Goal: Information Seeking & Learning: Learn about a topic

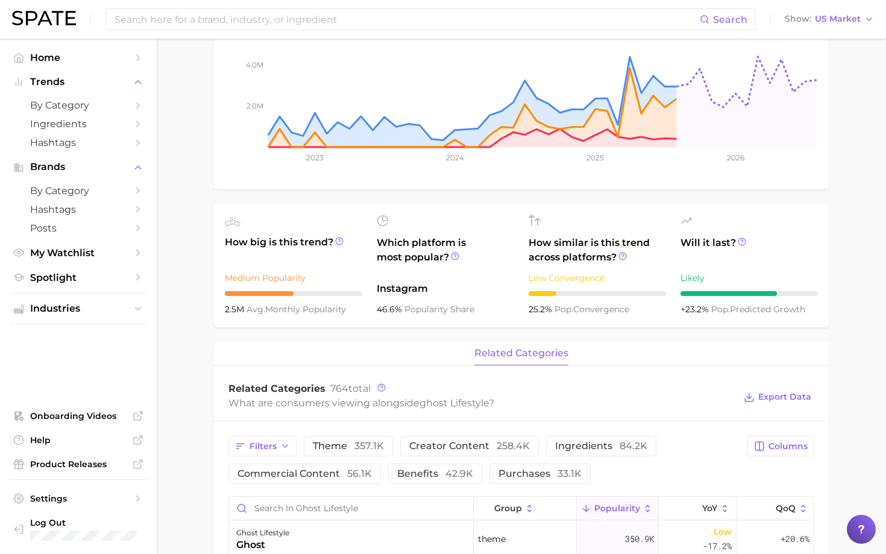
scroll to position [192, 0]
click at [58, 192] on span "by Category" at bounding box center [78, 190] width 96 height 11
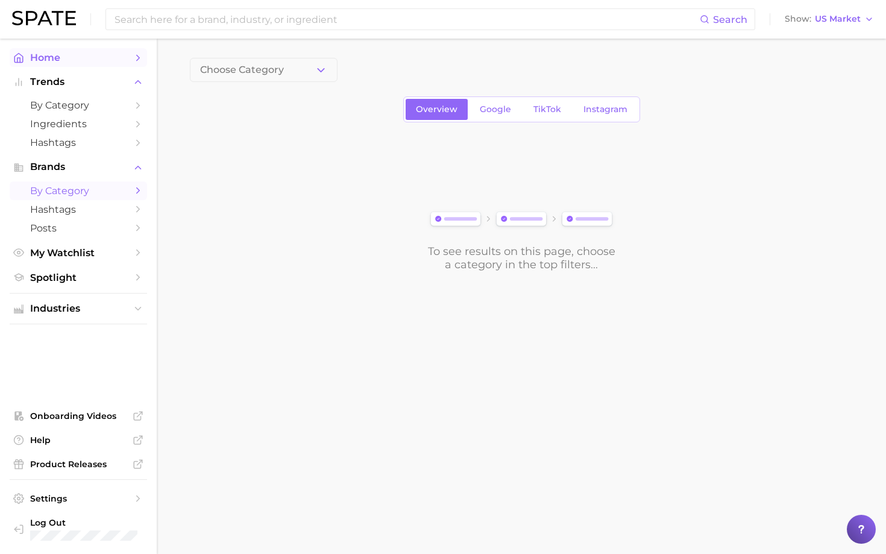
click at [47, 57] on span "Home" at bounding box center [78, 57] width 96 height 11
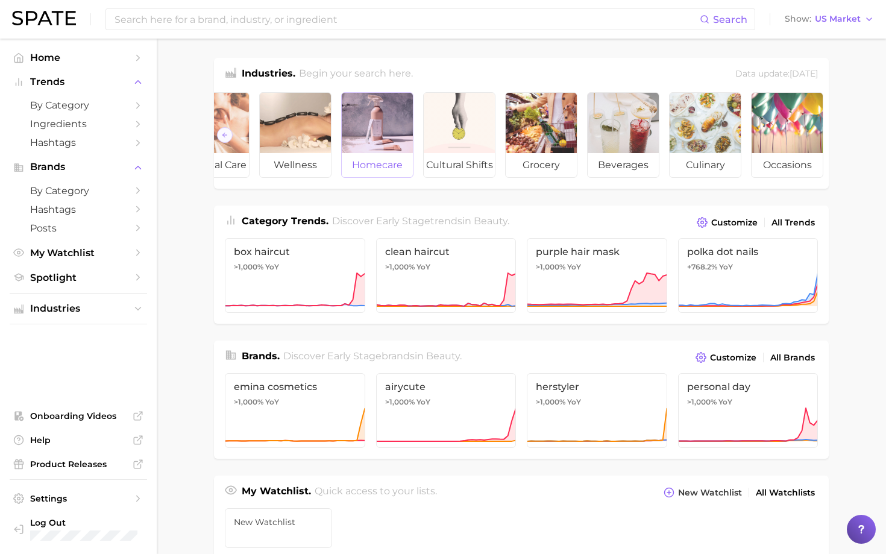
scroll to position [0, 135]
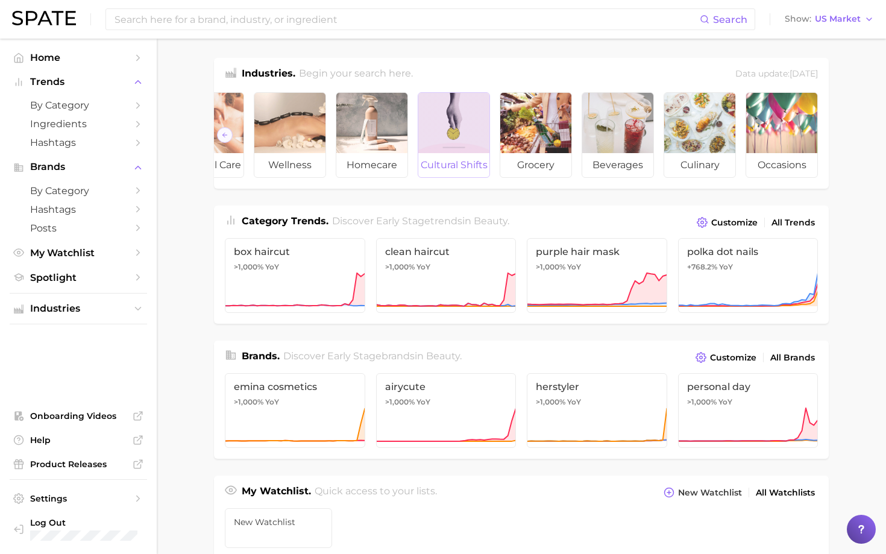
click at [478, 163] on span "cultural shifts" at bounding box center [453, 165] width 71 height 24
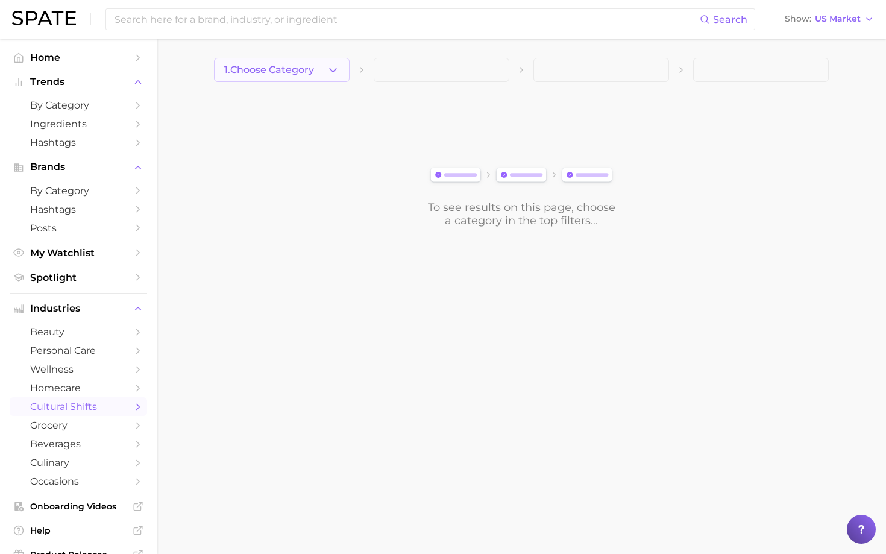
click at [330, 72] on icon "button" at bounding box center [333, 70] width 13 height 13
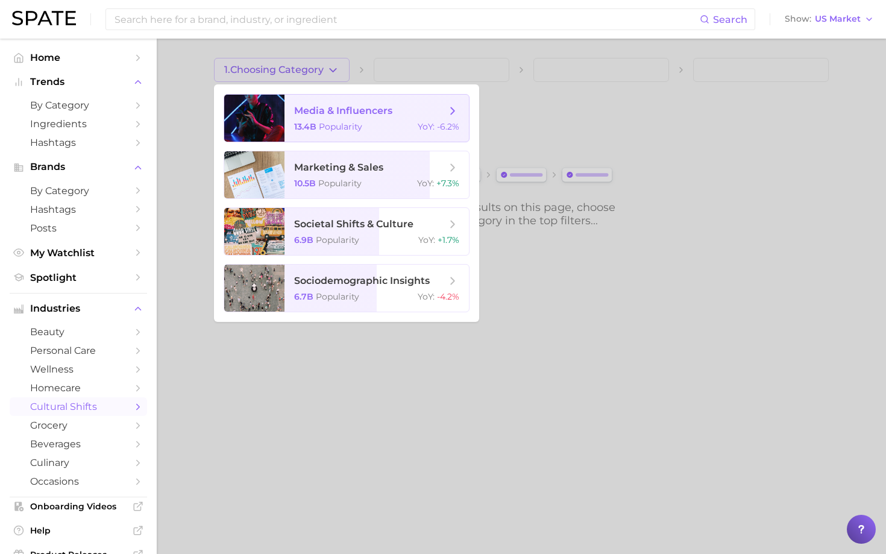
click at [197, 165] on div at bounding box center [443, 277] width 886 height 554
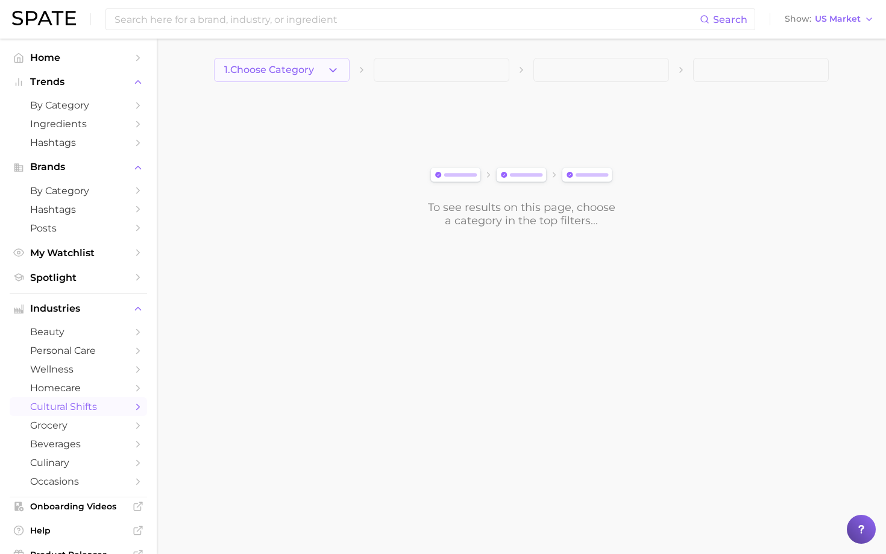
click at [330, 68] on icon "button" at bounding box center [333, 70] width 13 height 13
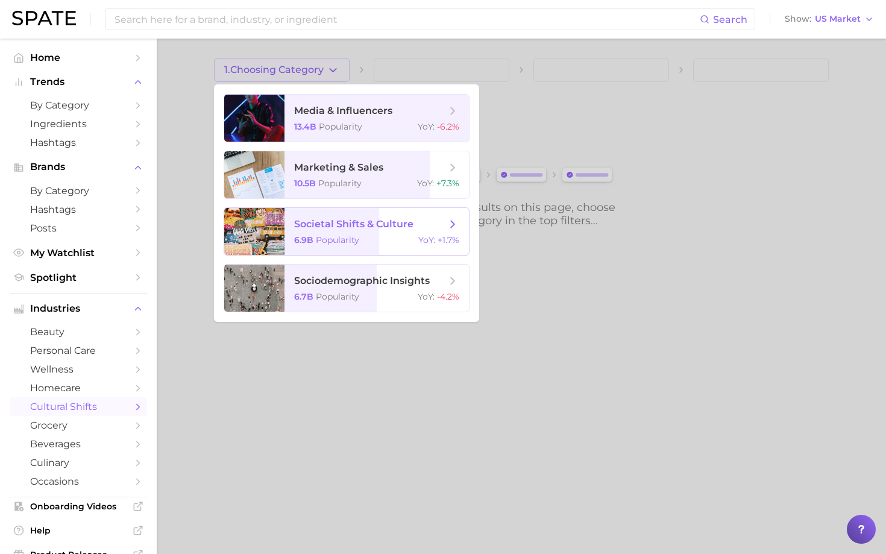
click at [336, 231] on span "societal shifts & culture 6.9b Popularity YoY : +1.7%" at bounding box center [377, 231] width 184 height 47
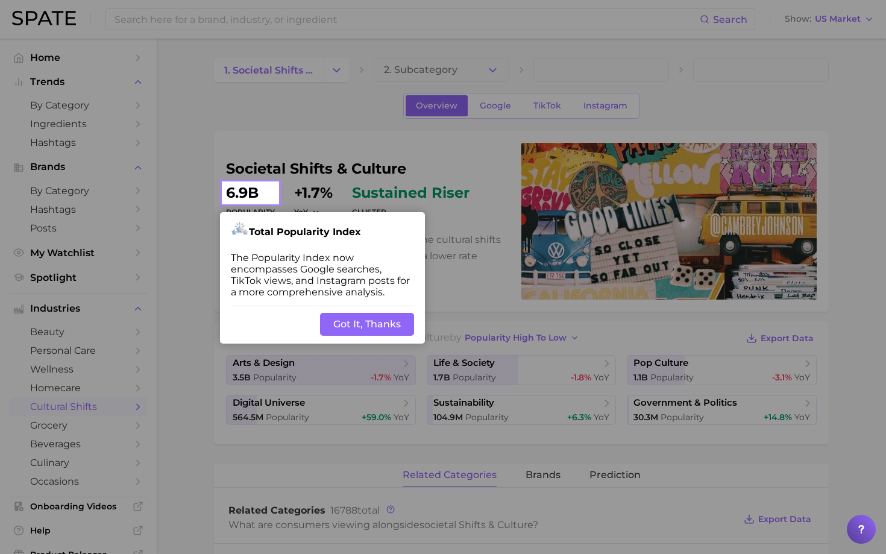
click at [381, 322] on button "Got It, Thanks" at bounding box center [367, 324] width 94 height 23
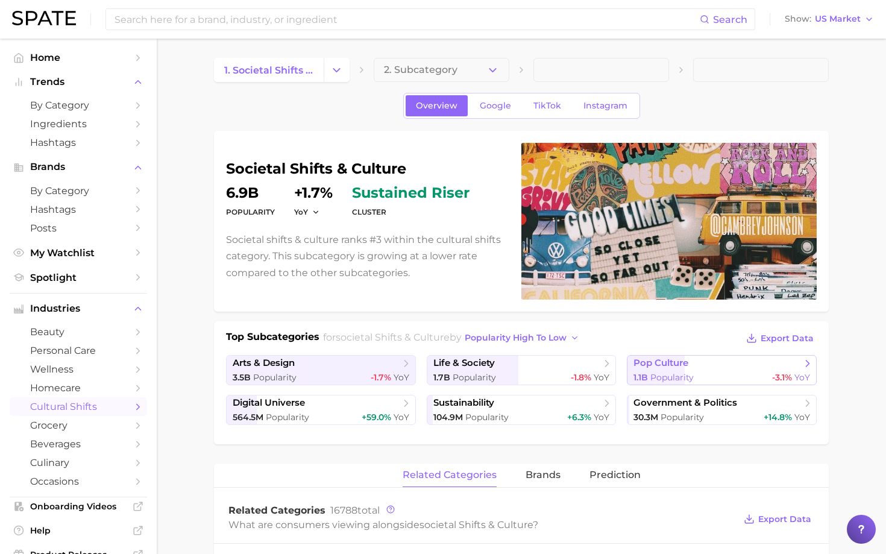
click at [676, 370] on link "pop culture 1.1b Popularity -3.1% YoY" at bounding box center [722, 370] width 190 height 30
